Goal: Check status: Check status

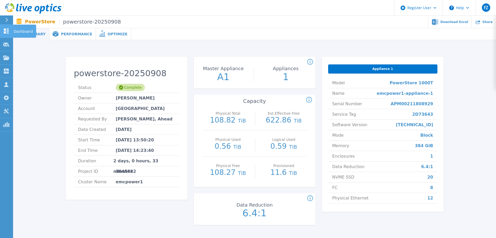
click at [4, 29] on icon at bounding box center [6, 30] width 5 height 5
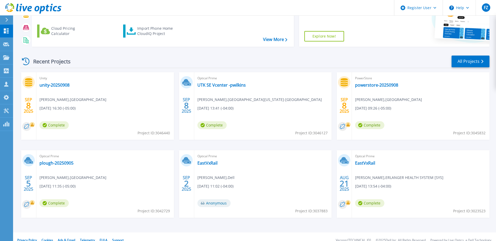
scroll to position [70, 0]
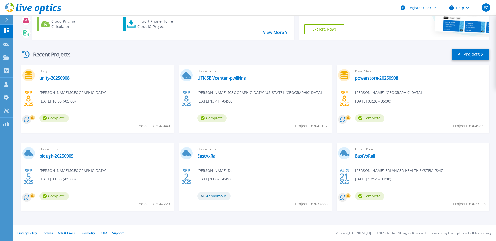
click at [465, 54] on link "All Projects" at bounding box center [470, 55] width 38 height 12
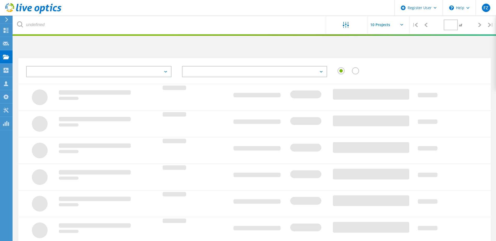
type input "1"
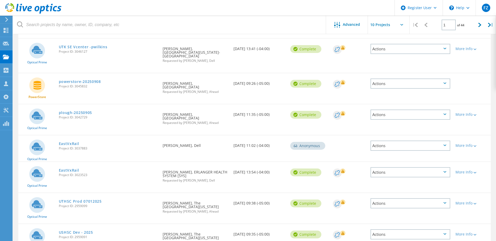
scroll to position [131, 0]
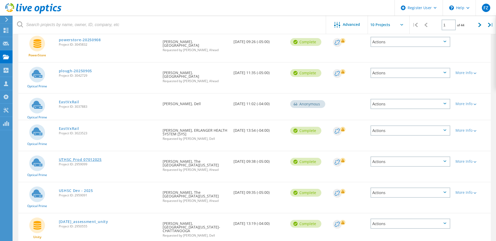
click at [83, 158] on link "UTHSC Prod 07012025" at bounding box center [80, 160] width 43 height 4
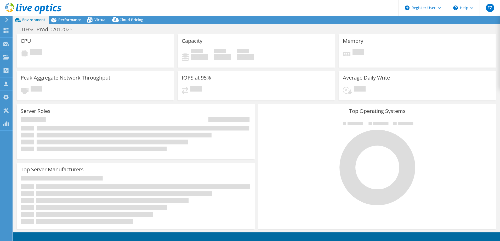
select select "USD"
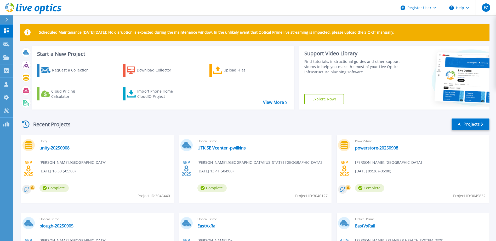
click at [464, 123] on link "All Projects" at bounding box center [470, 125] width 38 height 12
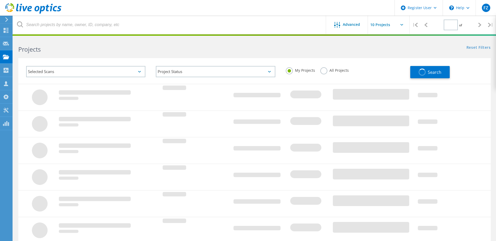
type input "1"
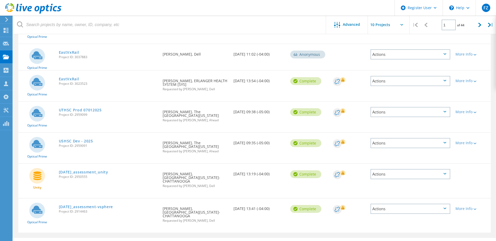
scroll to position [182, 0]
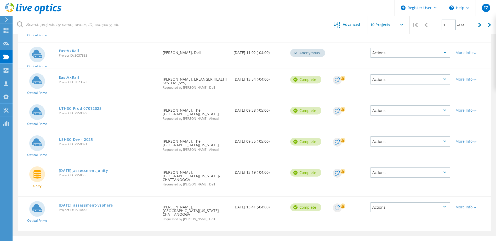
click at [81, 138] on link "USHSC Dev - 2025" at bounding box center [76, 140] width 34 height 4
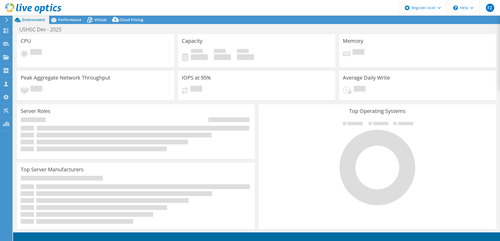
select select "USD"
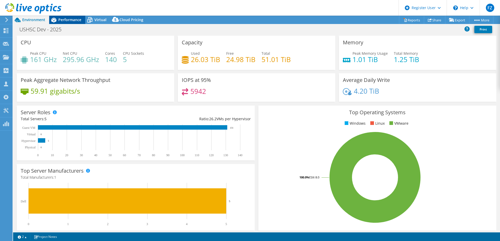
click at [67, 20] on span "Performance" at bounding box center [69, 19] width 23 height 5
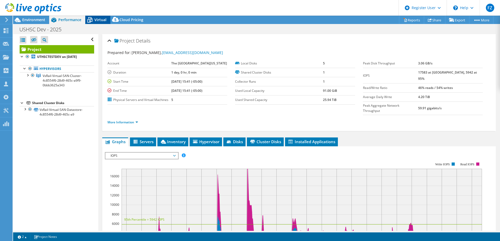
click at [93, 22] on icon at bounding box center [89, 19] width 9 height 9
